Goal: Check status: Check status

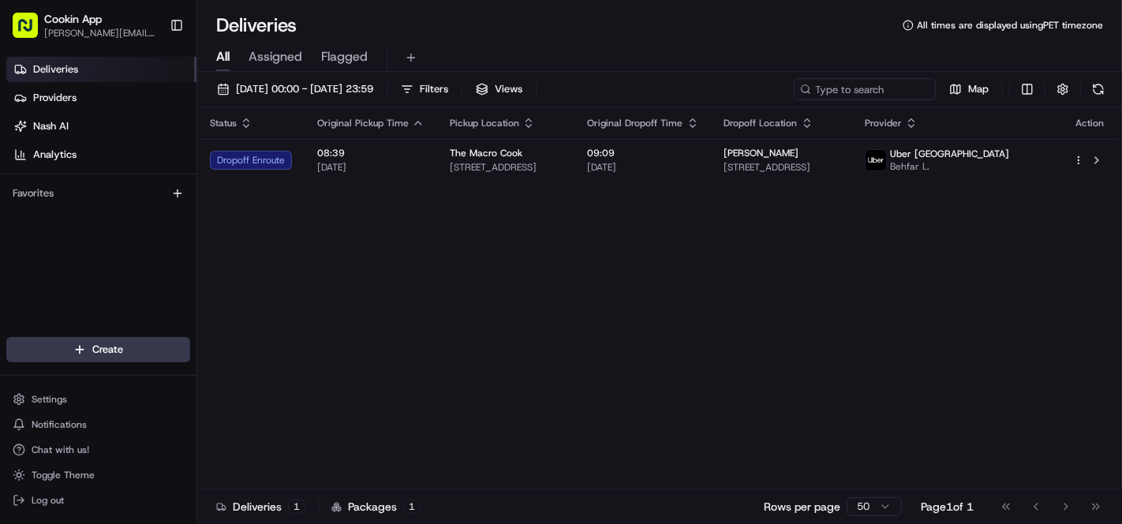
click at [171, 22] on button "Toggle Sidebar" at bounding box center [176, 25] width 27 height 27
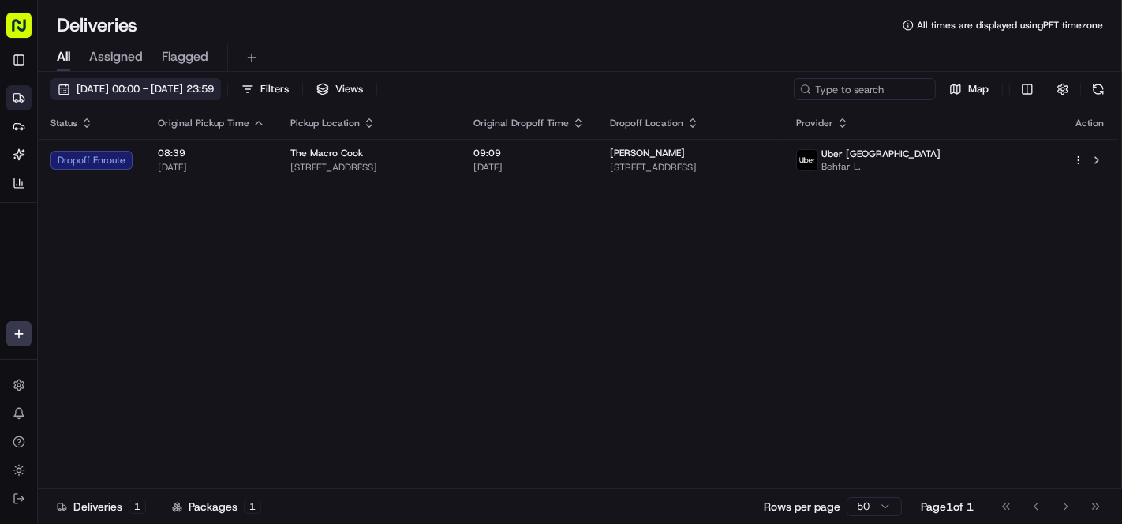
click at [154, 87] on span "19/08/2025 00:00 - 19/08/2025 23:59" at bounding box center [145, 89] width 137 height 14
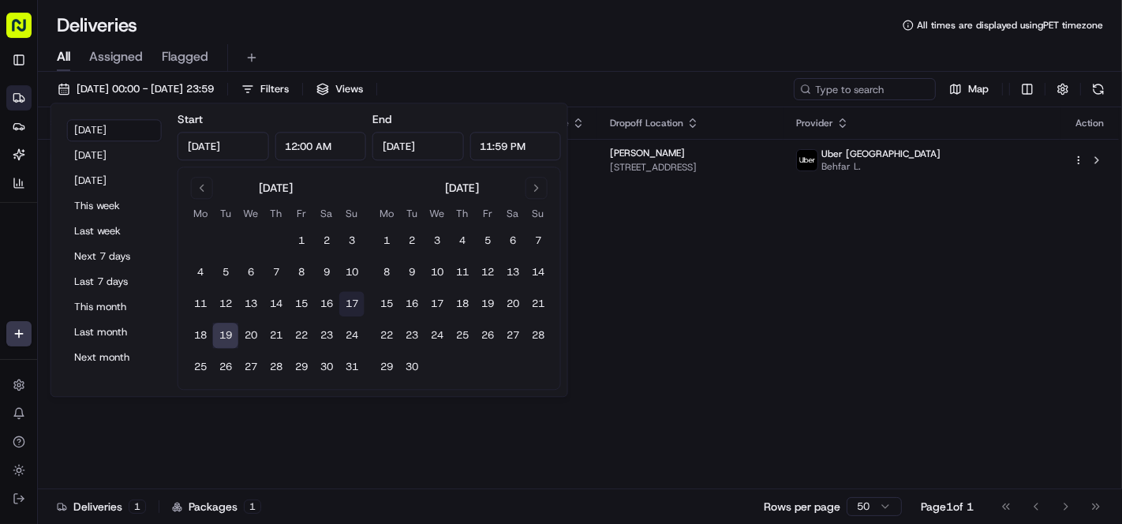
click at [350, 305] on button "17" at bounding box center [351, 304] width 25 height 25
type input "Aug 17, 2025"
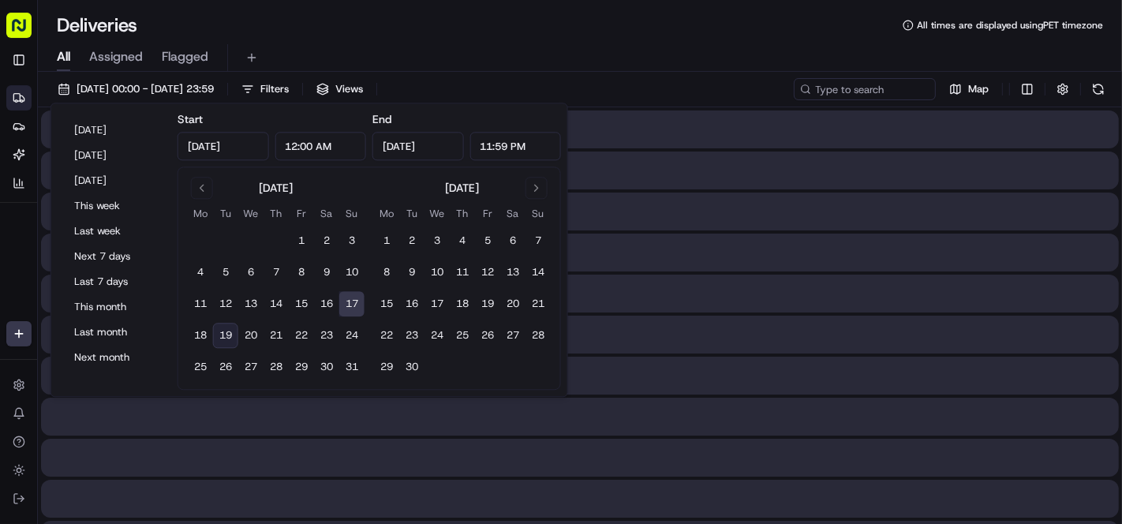
click at [350, 305] on button "17" at bounding box center [351, 304] width 25 height 25
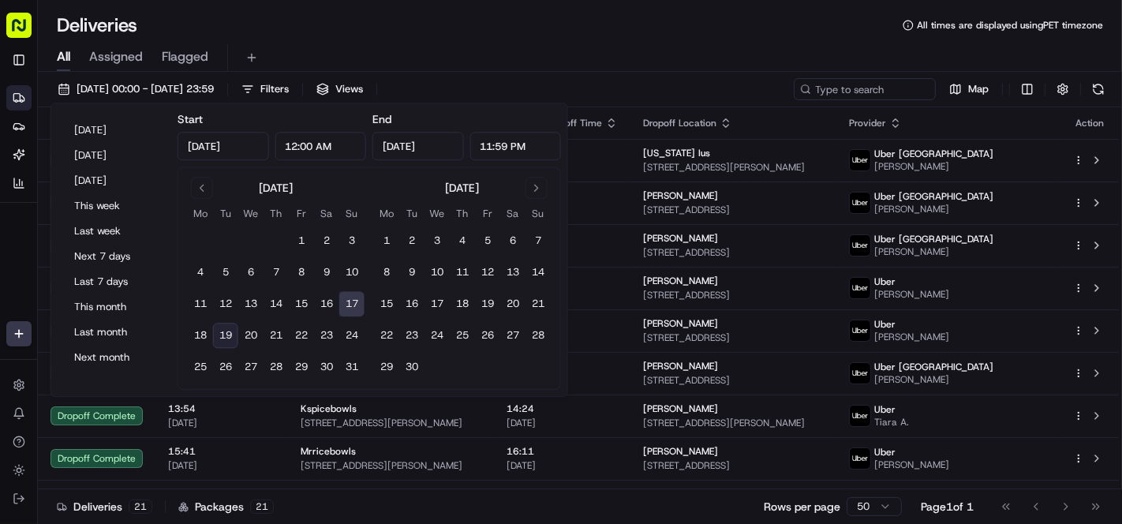
click at [401, 22] on div "Deliveries All times are displayed using PET timezone" at bounding box center [580, 25] width 1084 height 25
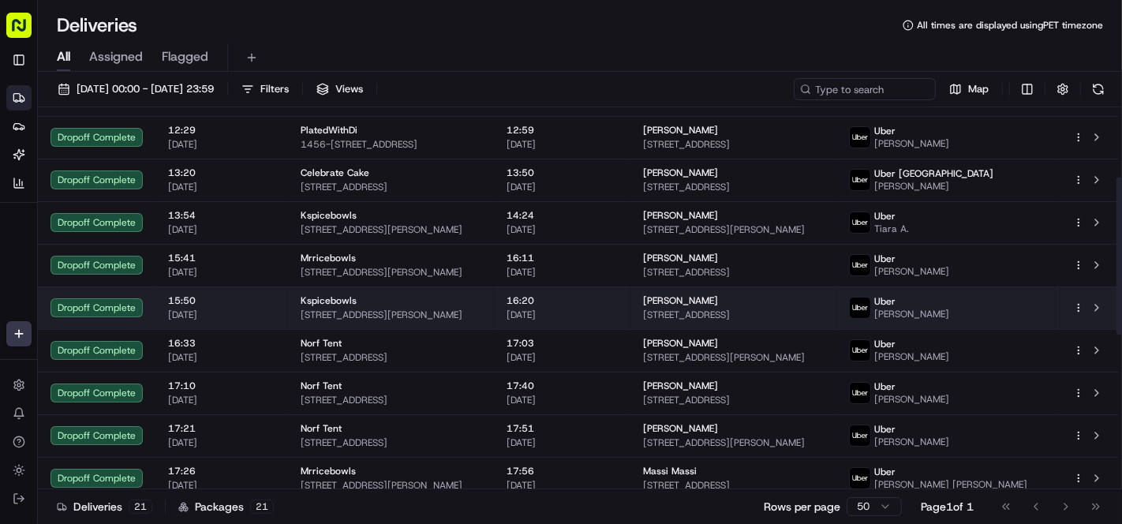
scroll to position [17, 0]
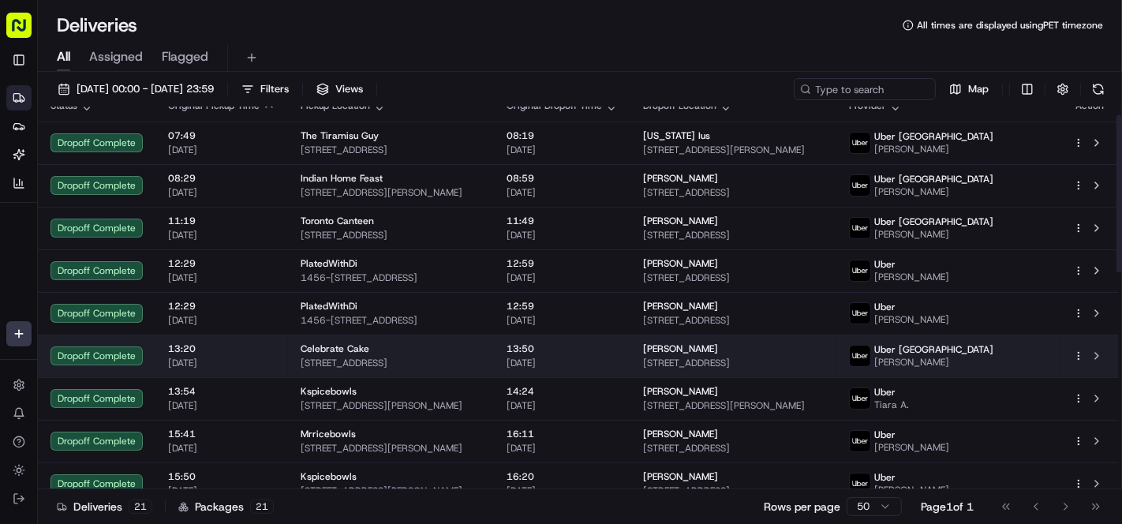
click at [494, 353] on td "Celebrate Cake 20 Grosvenor St, Toronto, ON M4Y 2V5, Canada" at bounding box center [391, 356] width 206 height 43
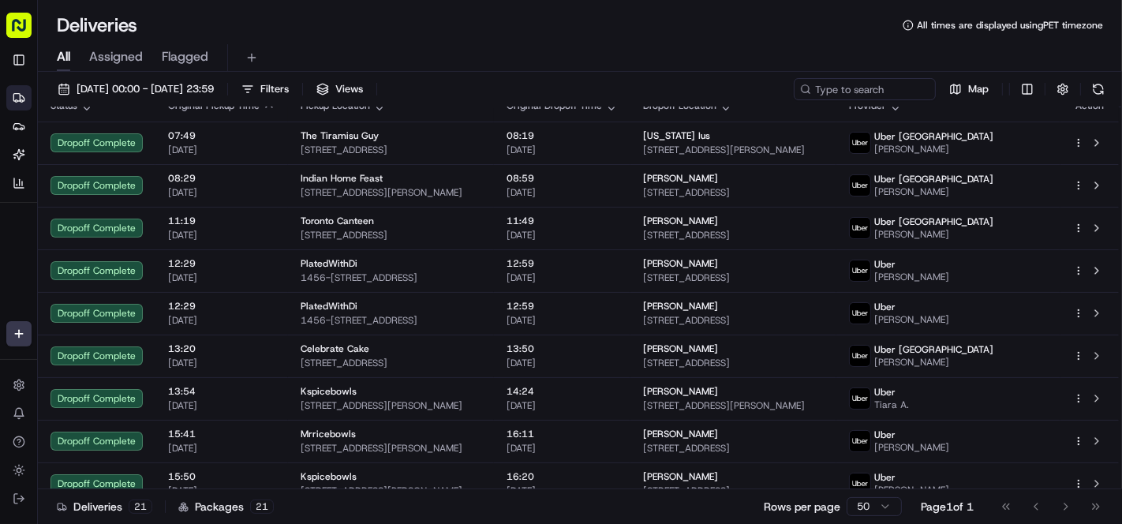
click at [395, 41] on div "All Assigned Flagged" at bounding box center [580, 55] width 1084 height 34
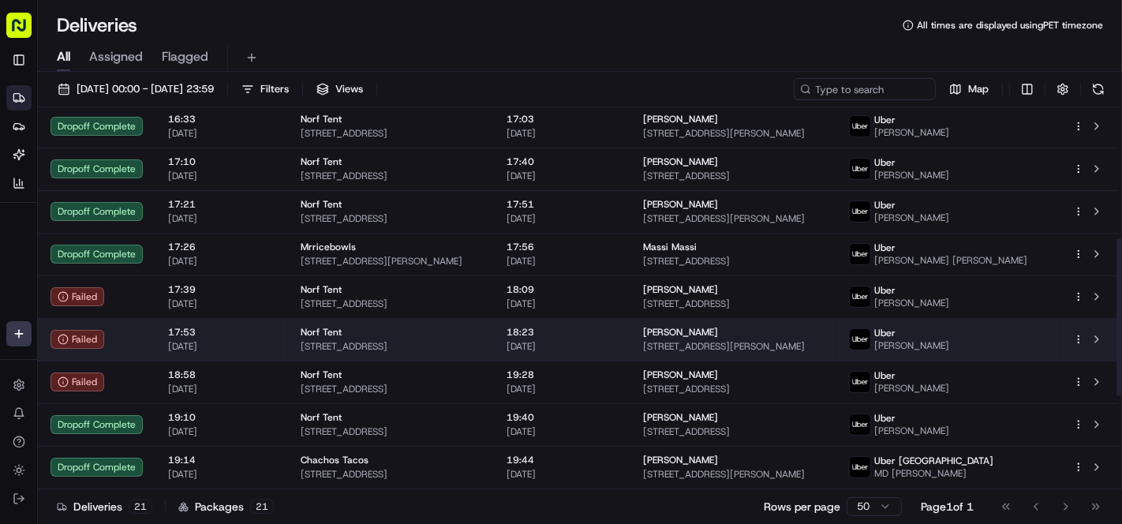
scroll to position [544, 0]
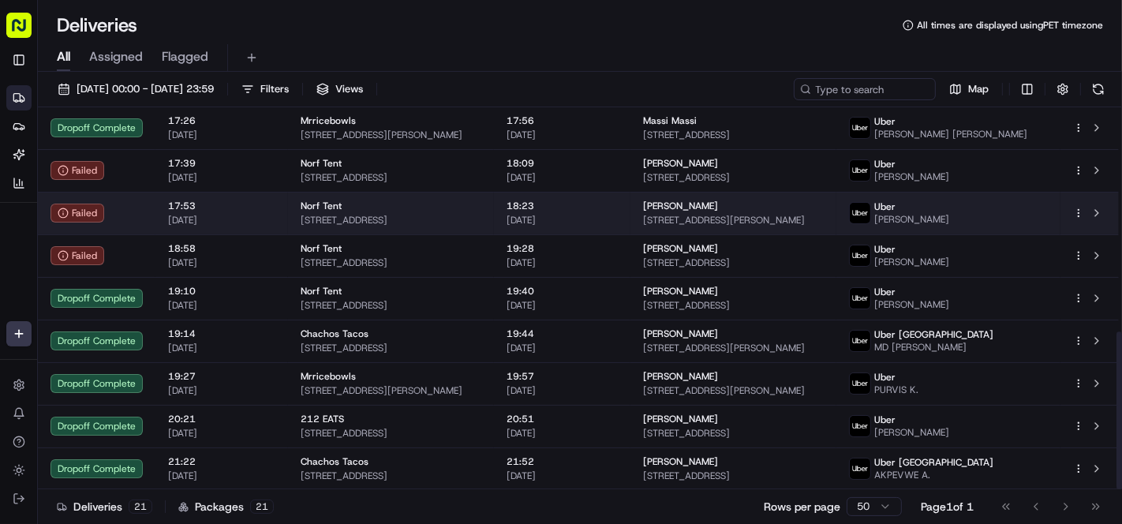
click at [369, 217] on span "[STREET_ADDRESS]" at bounding box center [391, 220] width 181 height 13
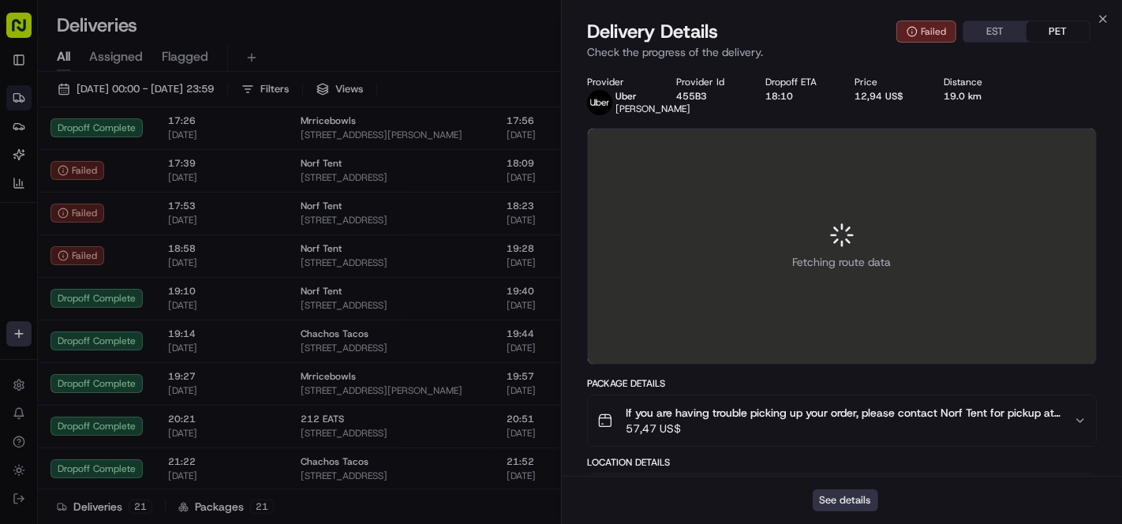
click at [861, 471] on button "See details" at bounding box center [845, 500] width 65 height 22
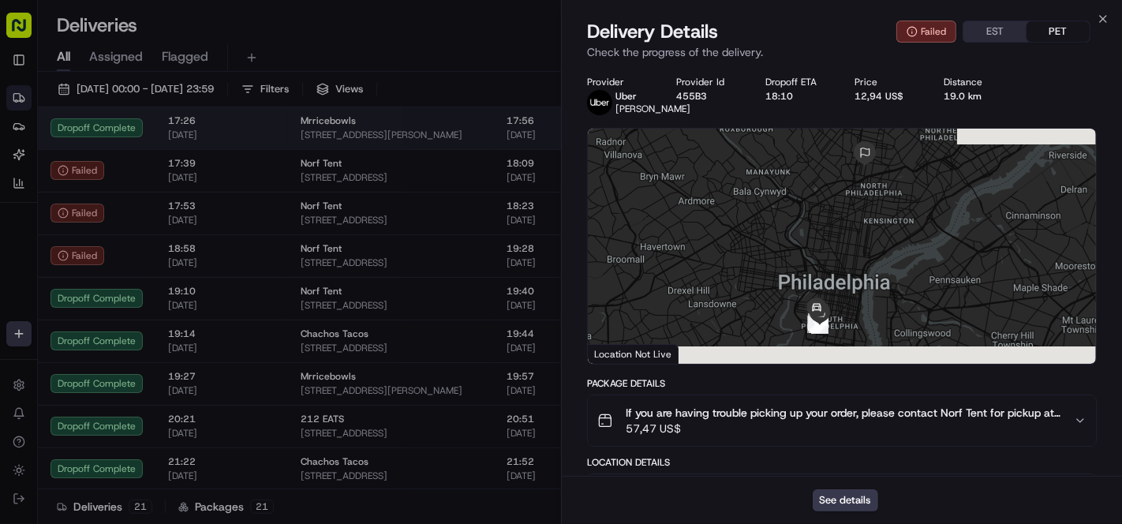
drag, startPoint x: 361, startPoint y: 57, endPoint x: 574, endPoint y: 126, distance: 224.9
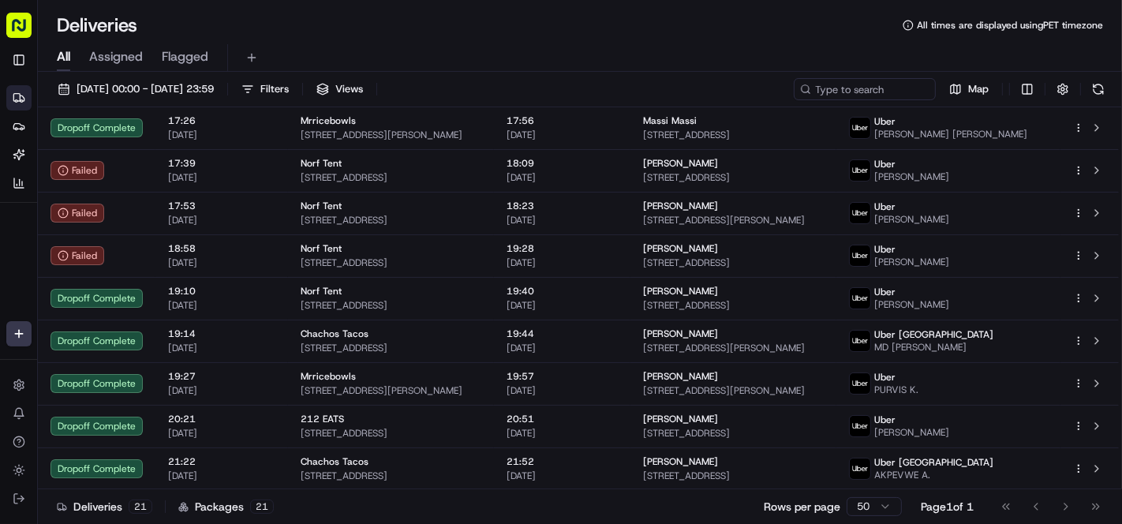
click at [485, 25] on div "Deliveries All times are displayed using PET timezone" at bounding box center [580, 25] width 1084 height 25
click at [169, 93] on span "17/08/2025 00:00 - 17/08/2025 23:59" at bounding box center [145, 89] width 137 height 14
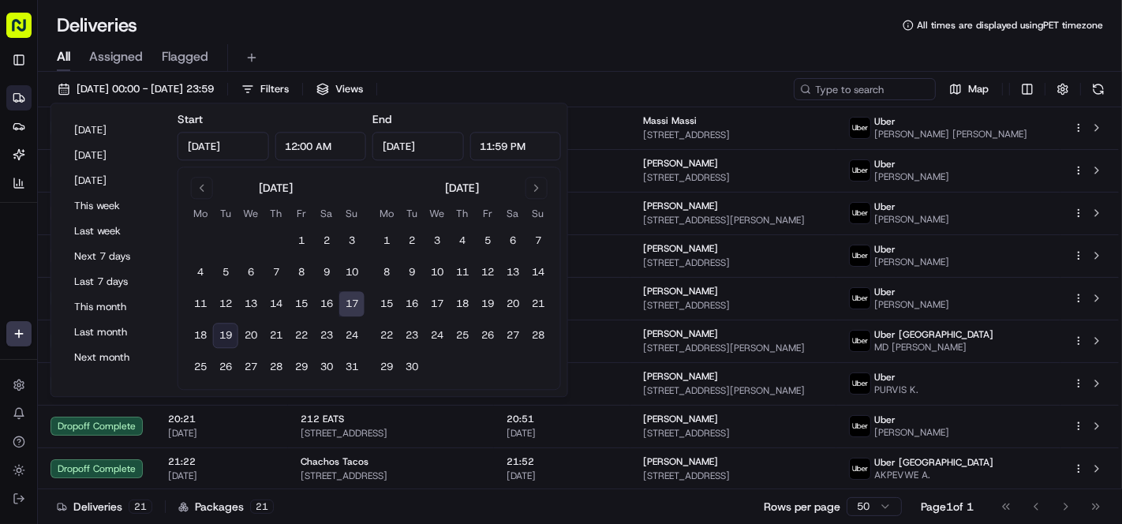
click at [227, 337] on button "19" at bounding box center [225, 336] width 25 height 25
type input "Aug 19, 2025"
click at [227, 337] on button "19" at bounding box center [225, 336] width 25 height 25
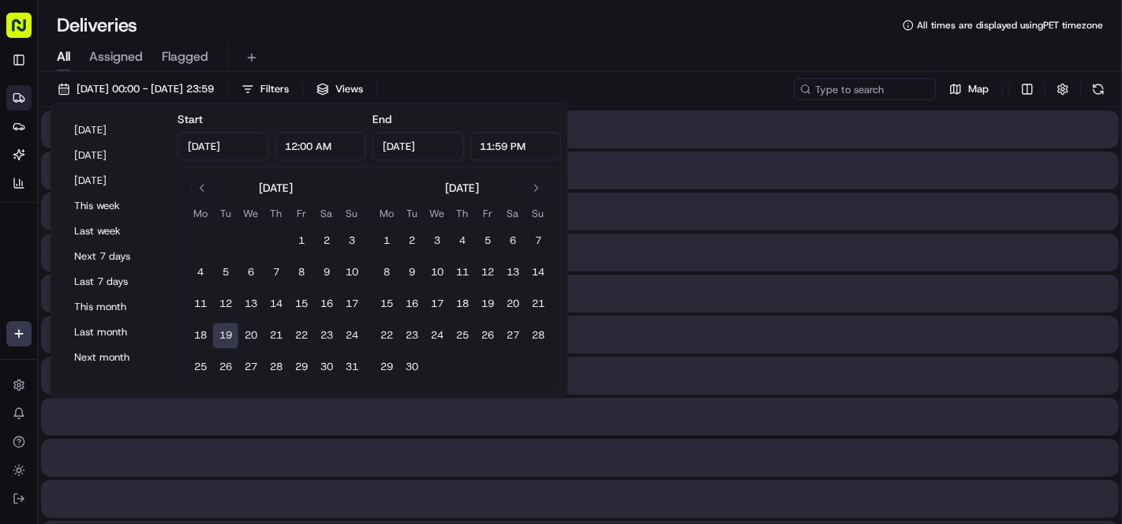
click at [227, 337] on button "19" at bounding box center [225, 336] width 25 height 25
type input "Aug 19, 2025"
click at [227, 337] on button "19" at bounding box center [225, 336] width 25 height 25
click at [527, 26] on div "Deliveries All times are displayed using PET timezone" at bounding box center [580, 25] width 1084 height 25
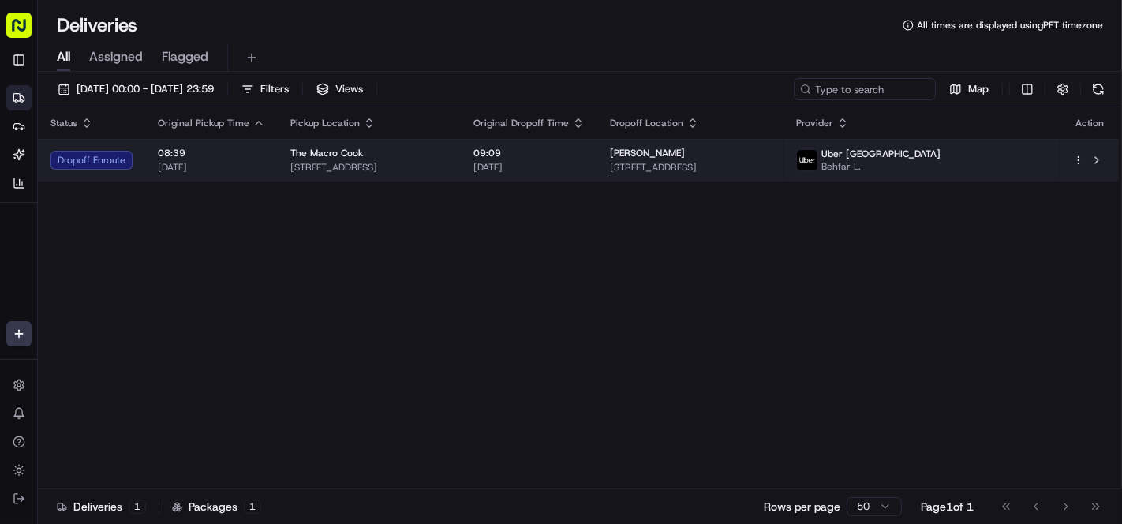
click at [597, 167] on td "09:09 19/08/2025" at bounding box center [529, 160] width 137 height 43
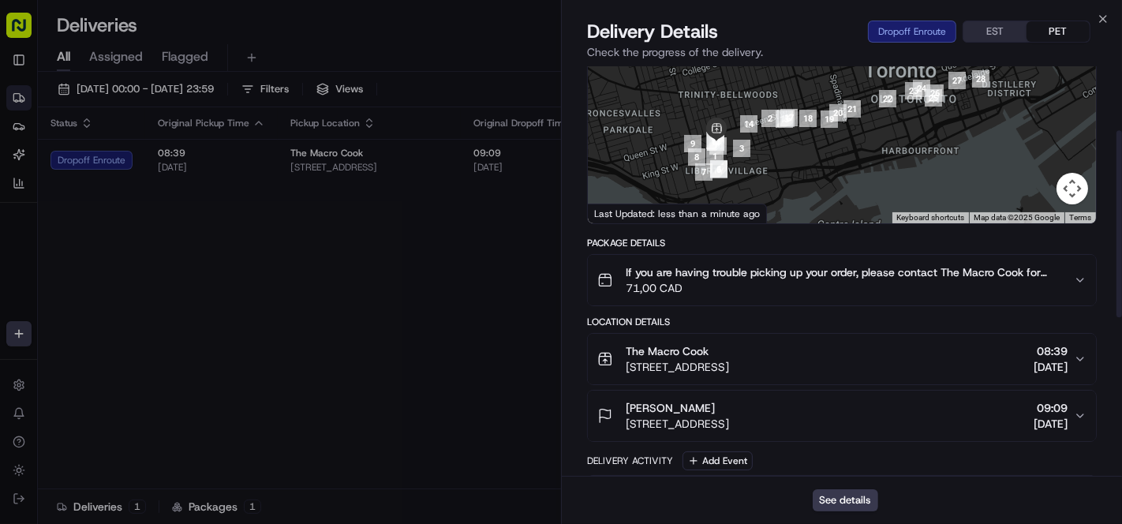
scroll to position [53, 0]
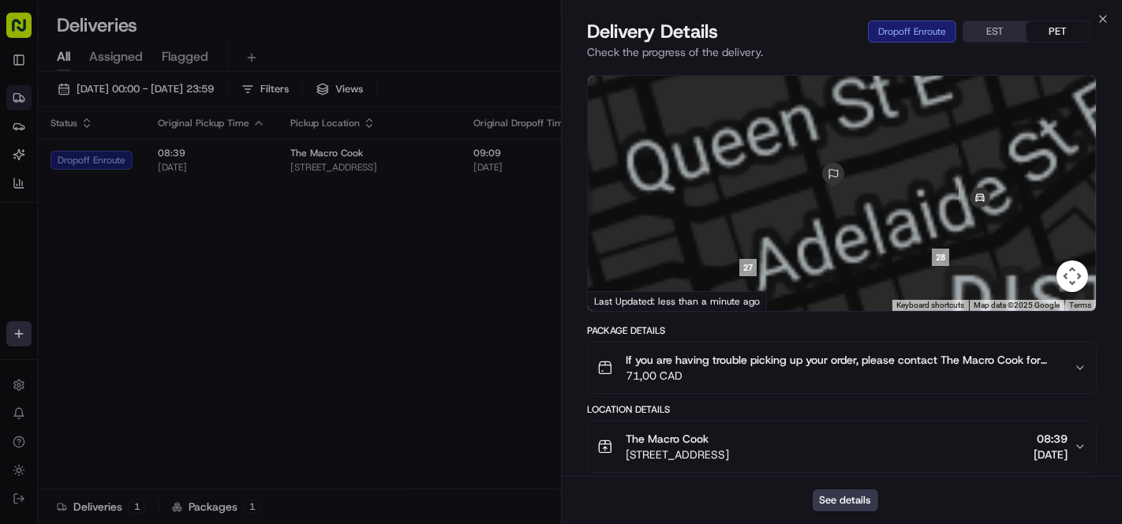
drag, startPoint x: 916, startPoint y: 236, endPoint x: 900, endPoint y: 245, distance: 18.7
click at [900, 245] on div at bounding box center [842, 193] width 508 height 235
